Goal: Task Accomplishment & Management: Use online tool/utility

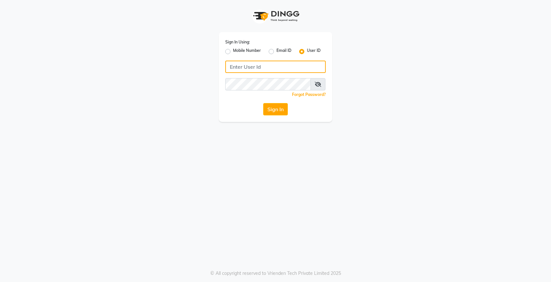
type input "Dedios123"
click at [271, 109] on button "Sign In" at bounding box center [275, 109] width 25 height 12
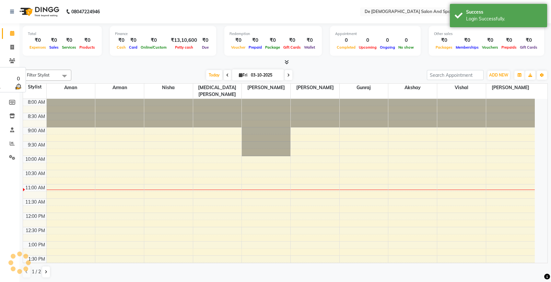
select select "en"
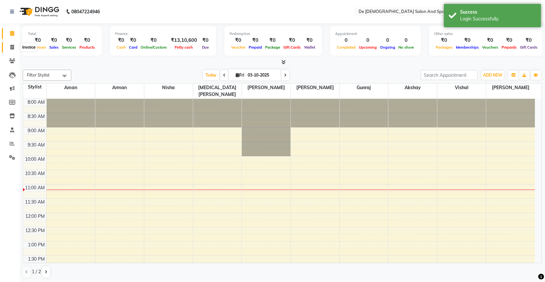
click at [8, 48] on span at bounding box center [11, 47] width 11 height 7
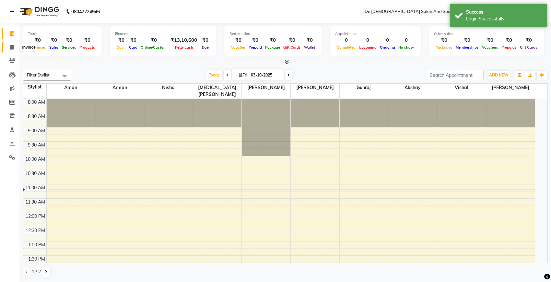
select select "6431"
select select "service"
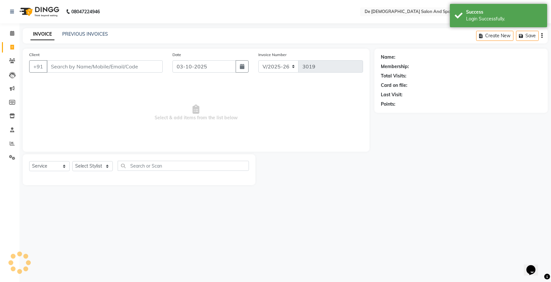
click at [63, 70] on input "Client" at bounding box center [105, 66] width 116 height 12
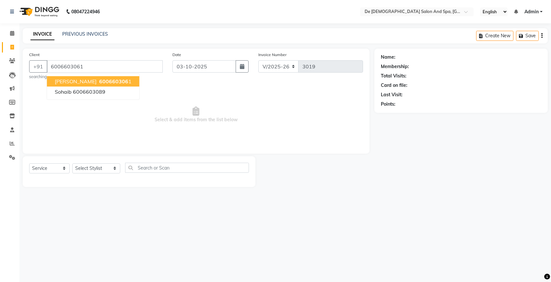
type input "6006603061"
click at [80, 77] on button "[PERSON_NAME] 600660306 1" at bounding box center [93, 81] width 92 height 10
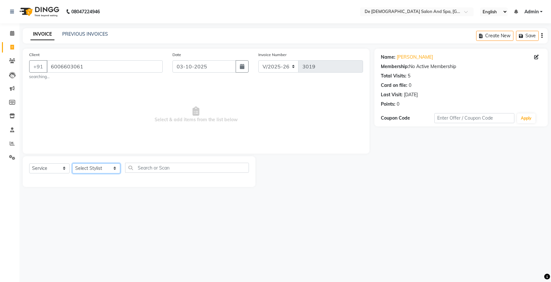
click at [82, 169] on select "Select Stylist akshay [PERSON_NAME] [PERSON_NAME] [PERSON_NAME] [MEDICAL_DATA][…" at bounding box center [96, 168] width 48 height 10
select select "91527"
click at [72, 163] on select "Select Stylist akshay [PERSON_NAME] [PERSON_NAME] [PERSON_NAME] [MEDICAL_DATA][…" at bounding box center [96, 168] width 48 height 10
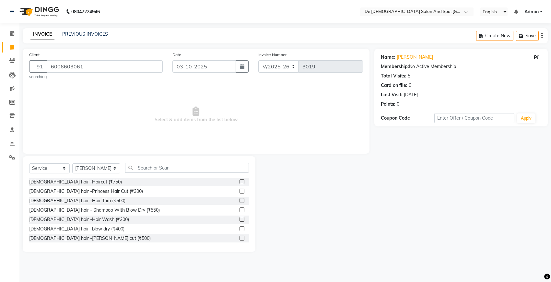
click at [144, 162] on div "Select Service Product Membership Package Voucher Prepaid Gift Card Select Styl…" at bounding box center [139, 204] width 233 height 96
click at [142, 169] on input "text" at bounding box center [187, 168] width 124 height 10
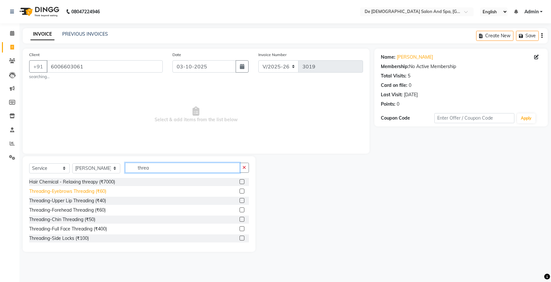
type input "threa"
click at [66, 188] on div "Threading-Eyebrows Threading (₹60)" at bounding box center [67, 191] width 77 height 7
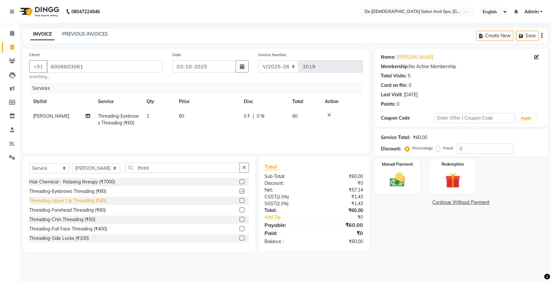
checkbox input "false"
click at [60, 204] on div "Threading-Upper Lip Threading (₹40)" at bounding box center [67, 200] width 77 height 7
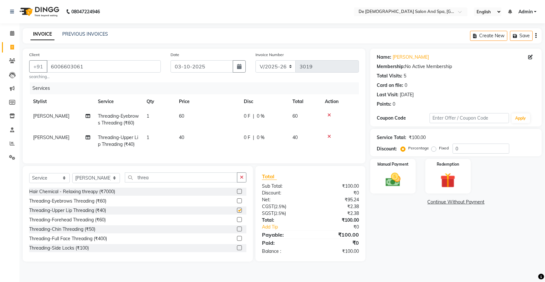
checkbox input "false"
click at [72, 223] on div "Threading-Forehead Threading (₹60)" at bounding box center [67, 220] width 77 height 7
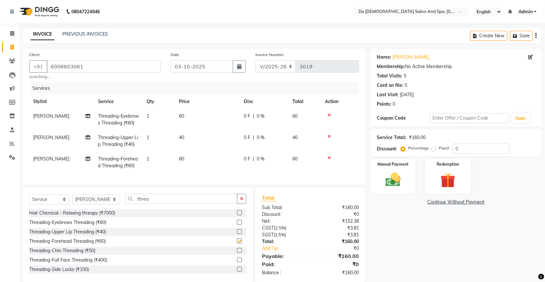
checkbox input "false"
click at [331, 139] on div at bounding box center [340, 136] width 30 height 5
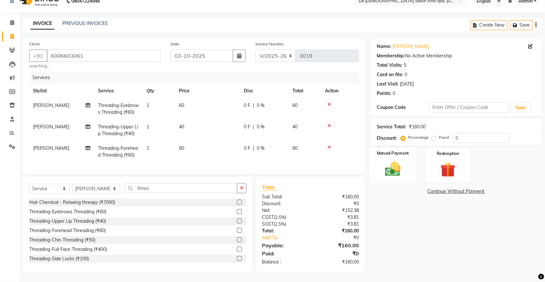
scroll to position [24, 0]
click at [327, 124] on icon at bounding box center [329, 126] width 4 height 5
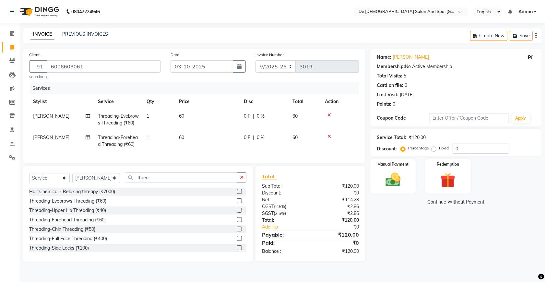
scroll to position [2, 0]
click at [391, 187] on div "Manual Payment" at bounding box center [393, 176] width 47 height 36
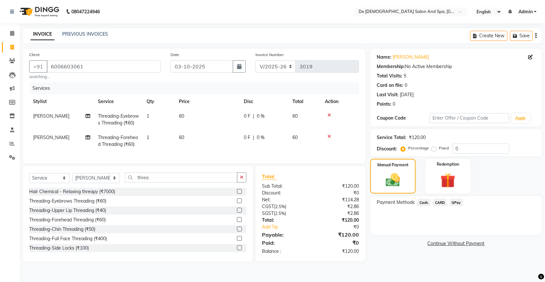
click at [451, 200] on span "GPay" at bounding box center [456, 202] width 13 height 7
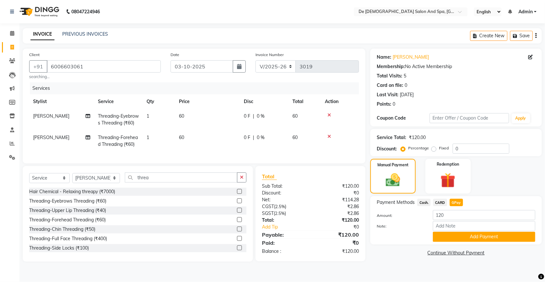
click at [457, 232] on button "Add Payment" at bounding box center [484, 237] width 102 height 10
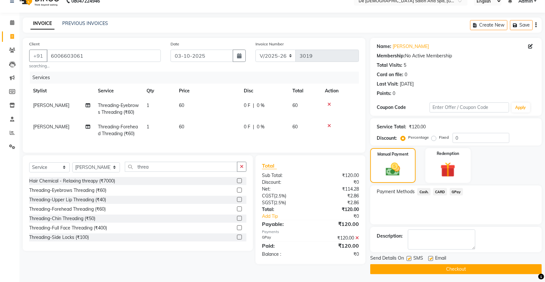
scroll to position [16, 0]
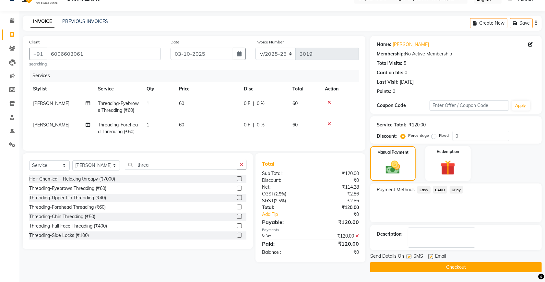
click at [450, 263] on button "Checkout" at bounding box center [456, 267] width 172 height 10
